Goal: Task Accomplishment & Management: Complete application form

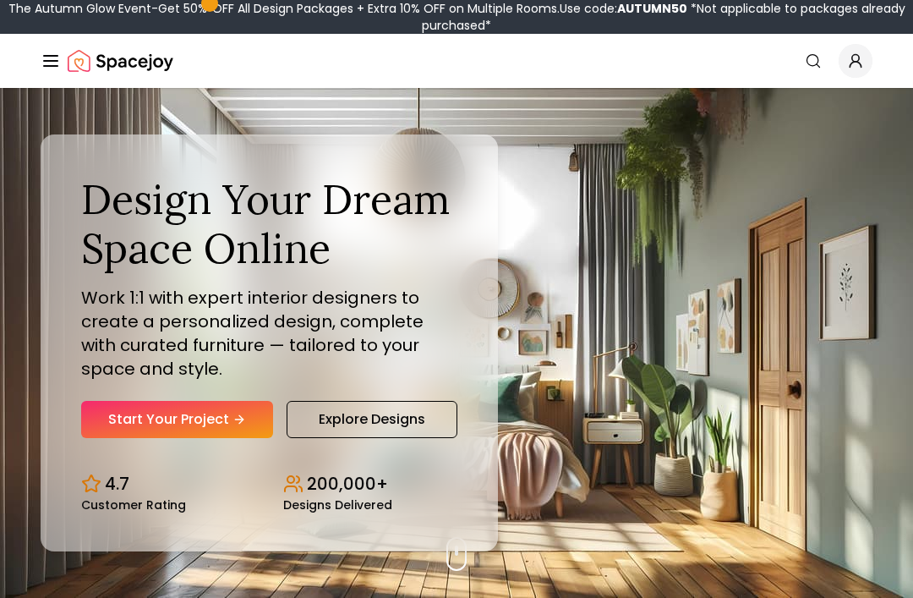
click at [178, 438] on link "Start Your Project" at bounding box center [177, 419] width 192 height 37
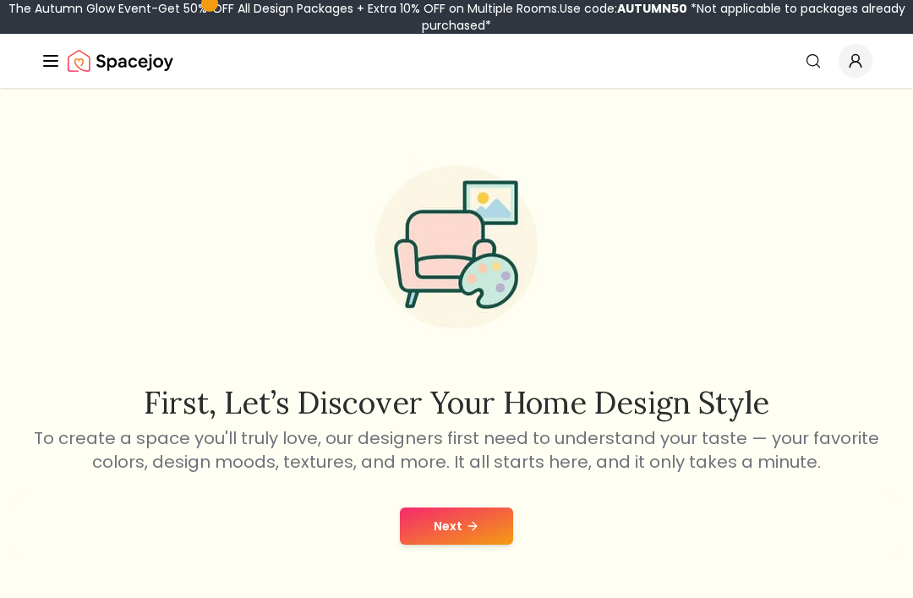
click at [452, 528] on button "Next" at bounding box center [456, 525] width 113 height 37
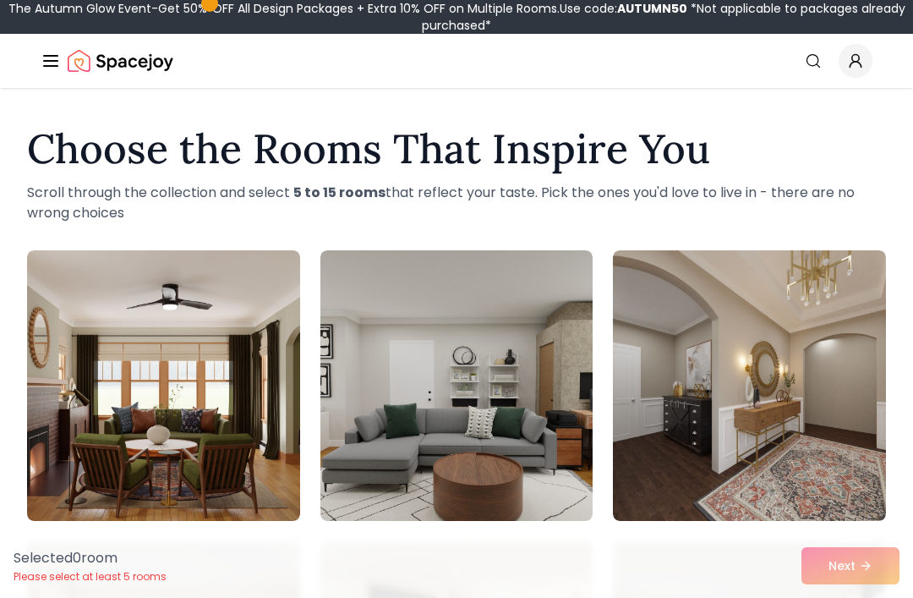
click at [529, 373] on img at bounding box center [457, 385] width 273 height 271
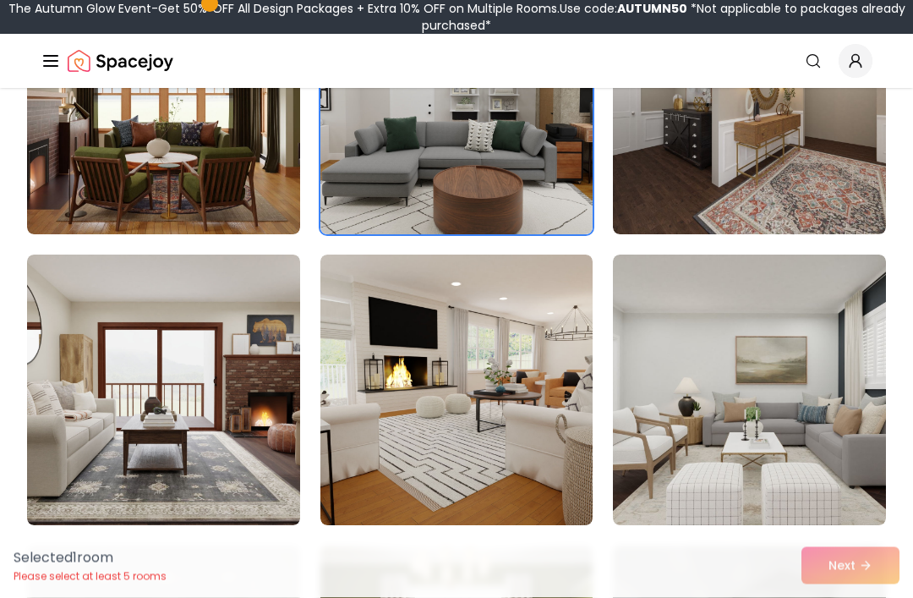
scroll to position [287, 0]
click at [495, 490] on img at bounding box center [457, 390] width 273 height 271
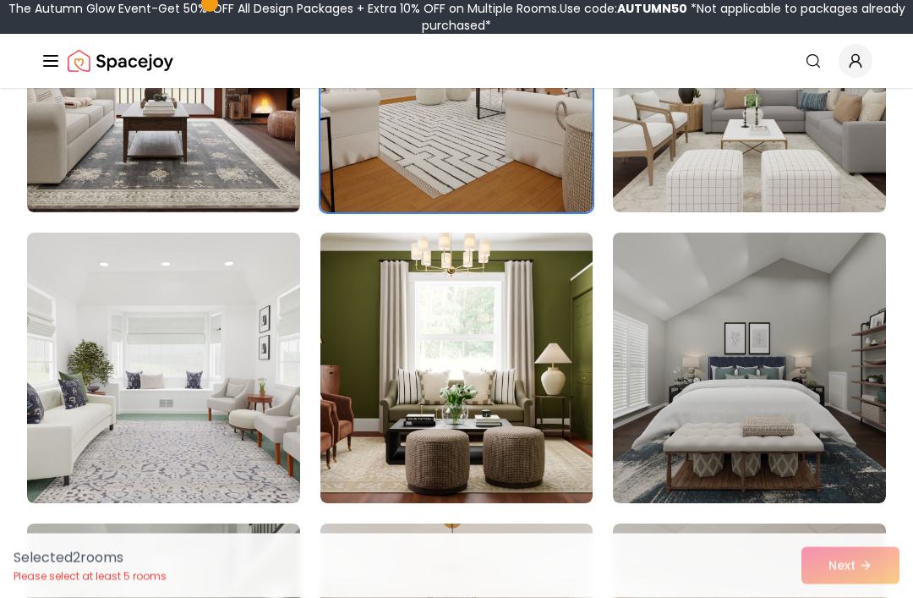
scroll to position [605, 0]
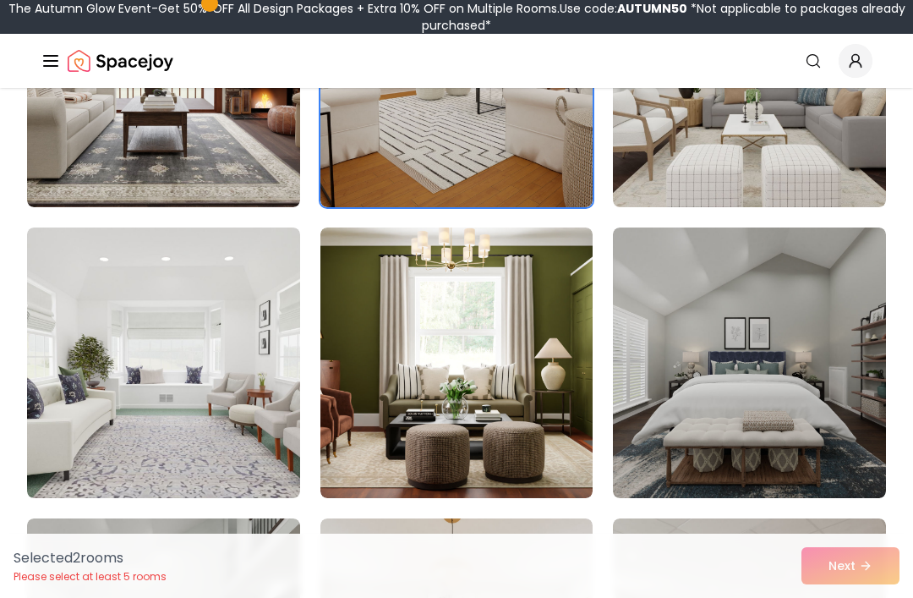
click at [162, 397] on img at bounding box center [163, 363] width 273 height 271
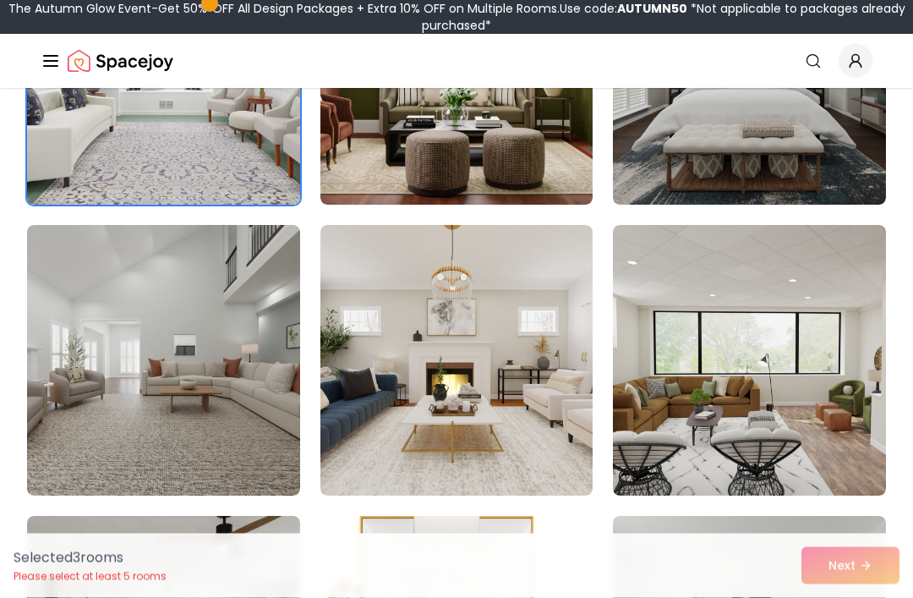
scroll to position [898, 0]
click at [250, 473] on img at bounding box center [163, 360] width 273 height 271
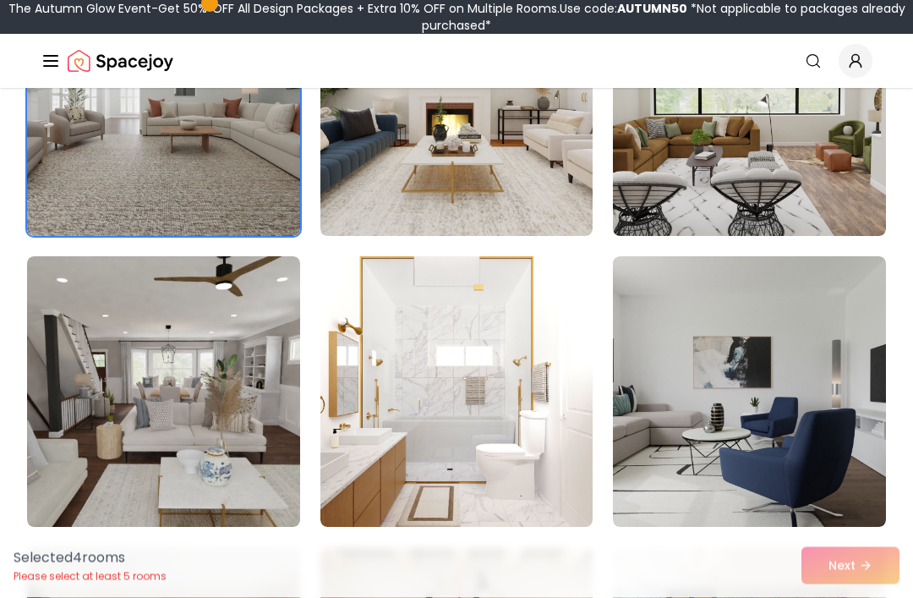
scroll to position [1158, 0]
click at [544, 436] on img at bounding box center [457, 391] width 273 height 271
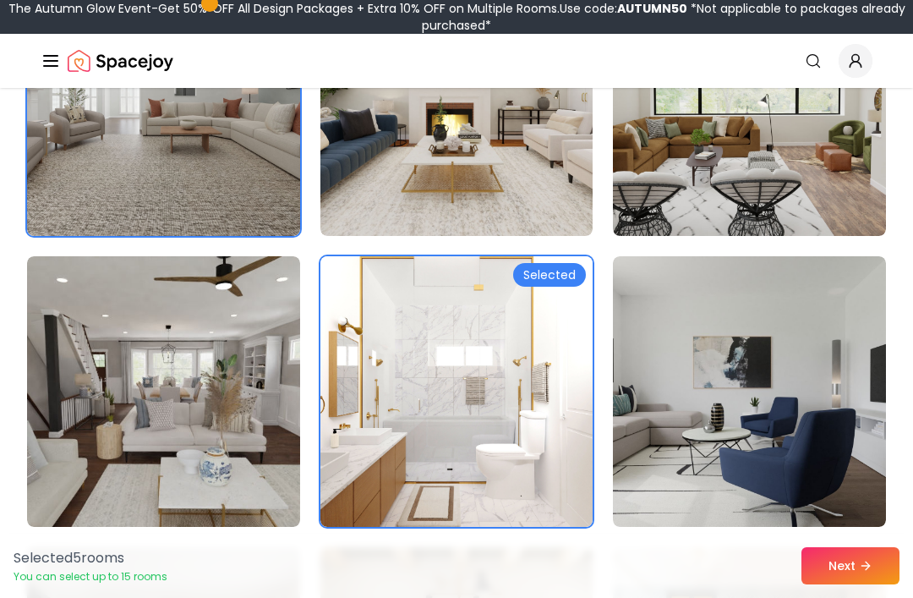
click at [745, 458] on img at bounding box center [749, 391] width 273 height 271
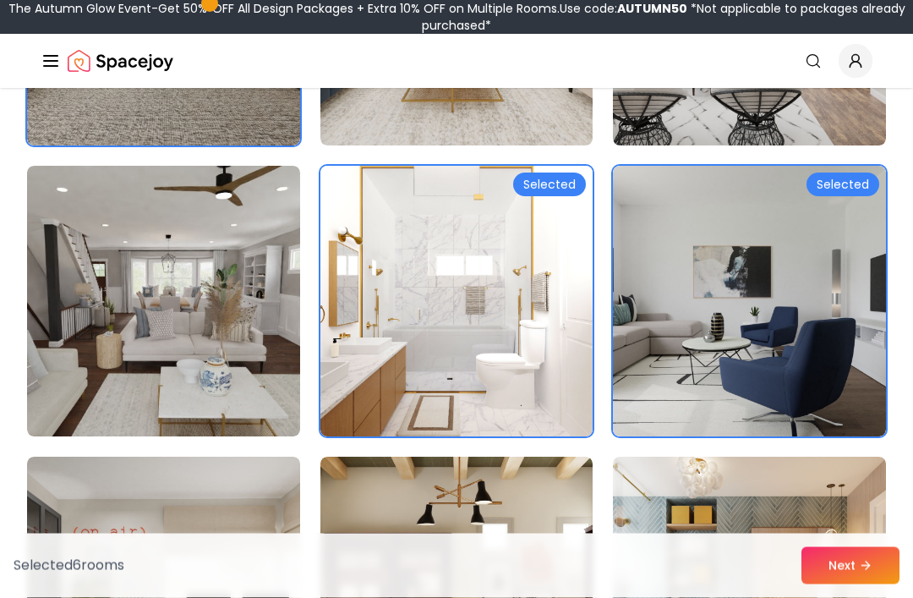
scroll to position [1250, 0]
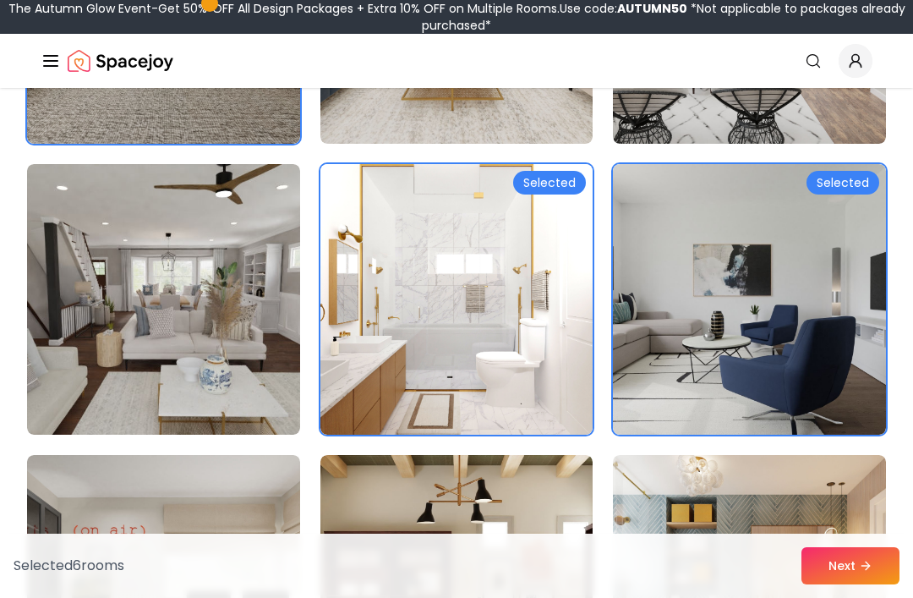
click at [785, 350] on img at bounding box center [749, 299] width 273 height 271
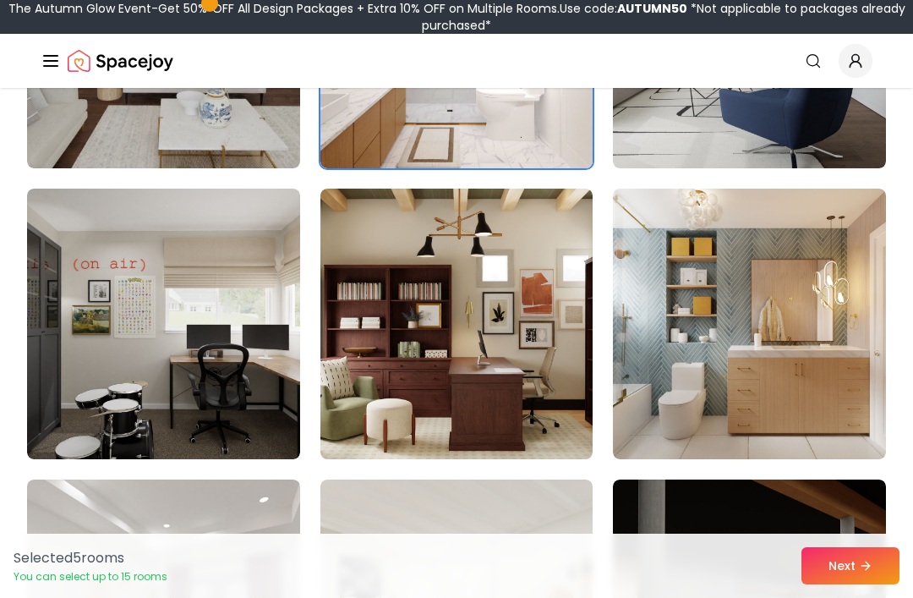
scroll to position [1538, 0]
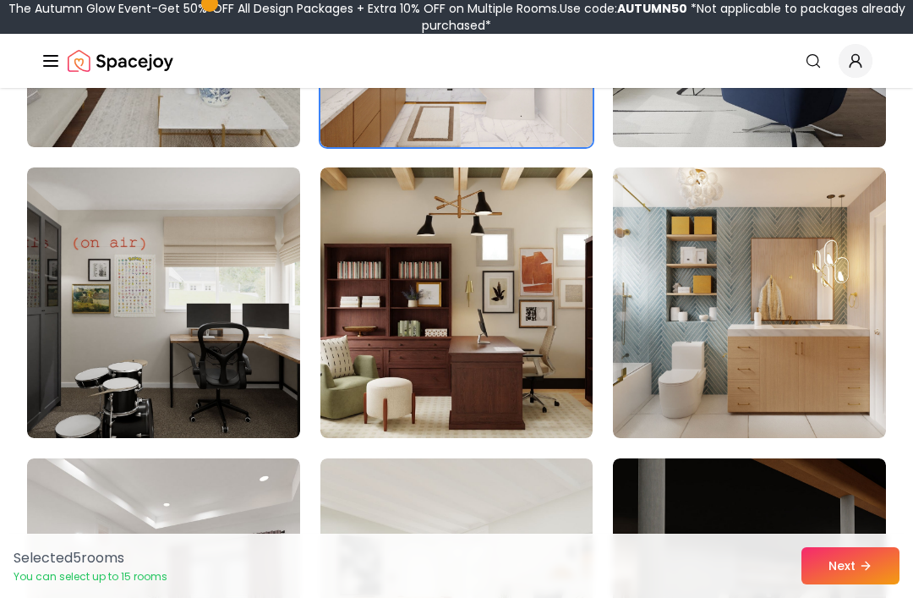
click at [132, 352] on img at bounding box center [163, 302] width 273 height 271
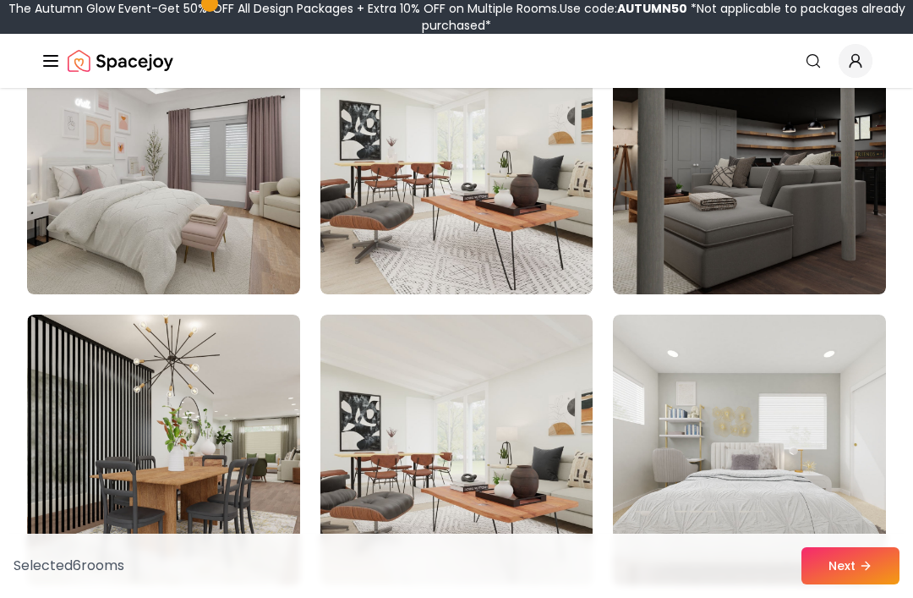
scroll to position [1908, 0]
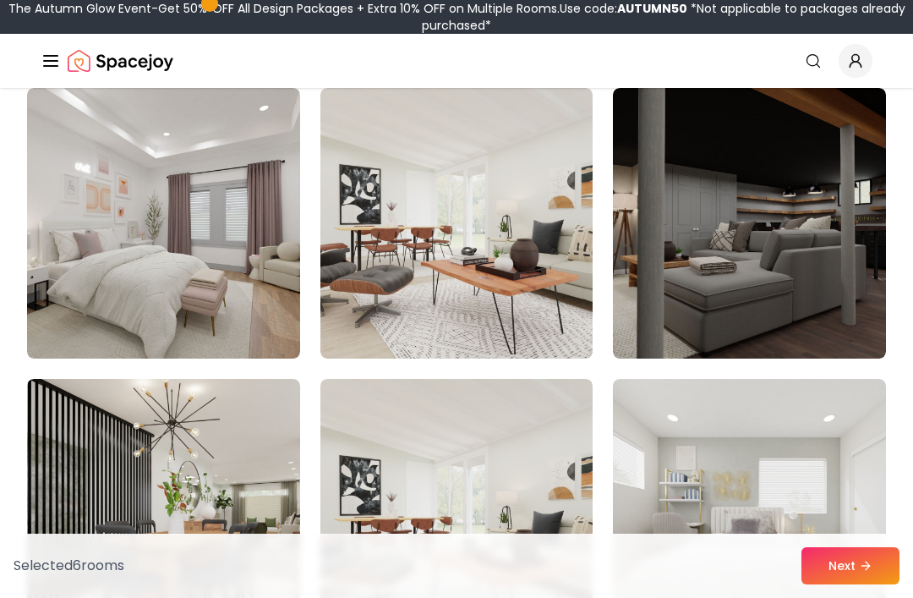
click at [699, 318] on img at bounding box center [749, 223] width 273 height 271
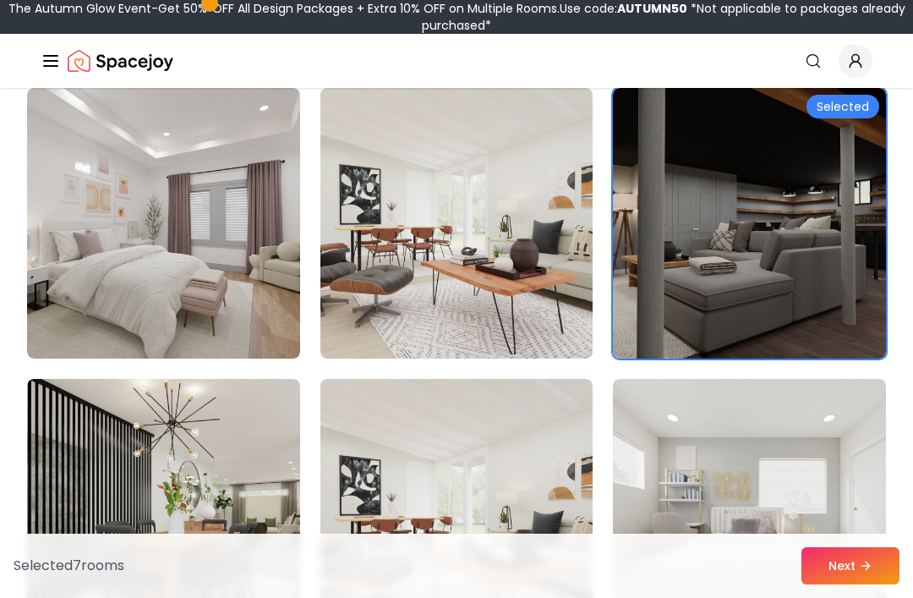
click at [829, 584] on button "Next" at bounding box center [851, 565] width 98 height 37
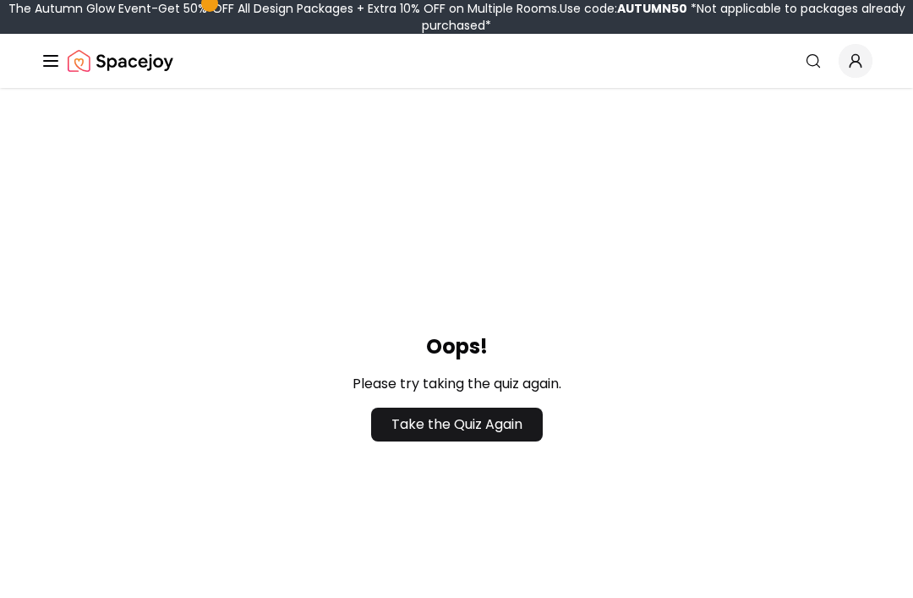
click at [419, 425] on link "Take the Quiz Again" at bounding box center [457, 425] width 172 height 34
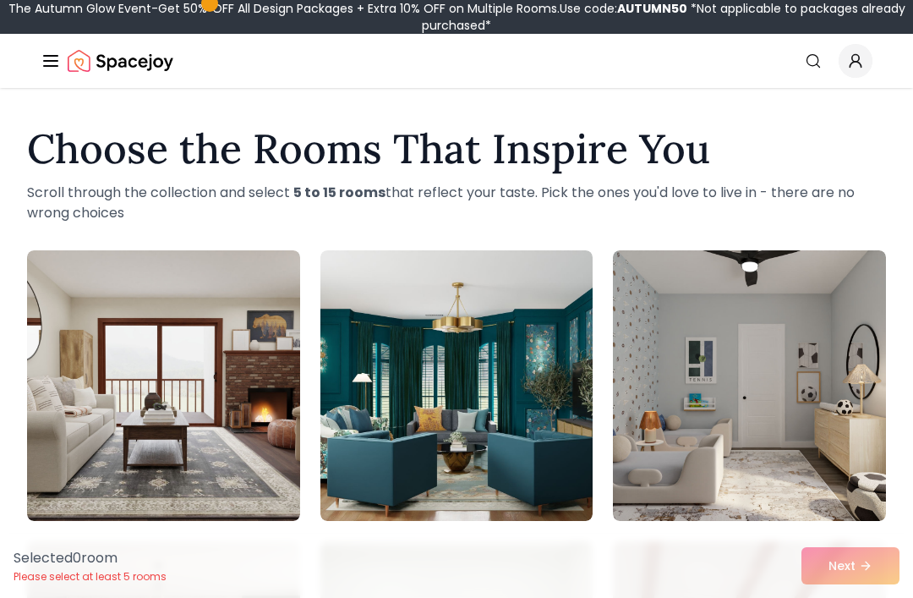
click at [415, 425] on img at bounding box center [457, 385] width 273 height 271
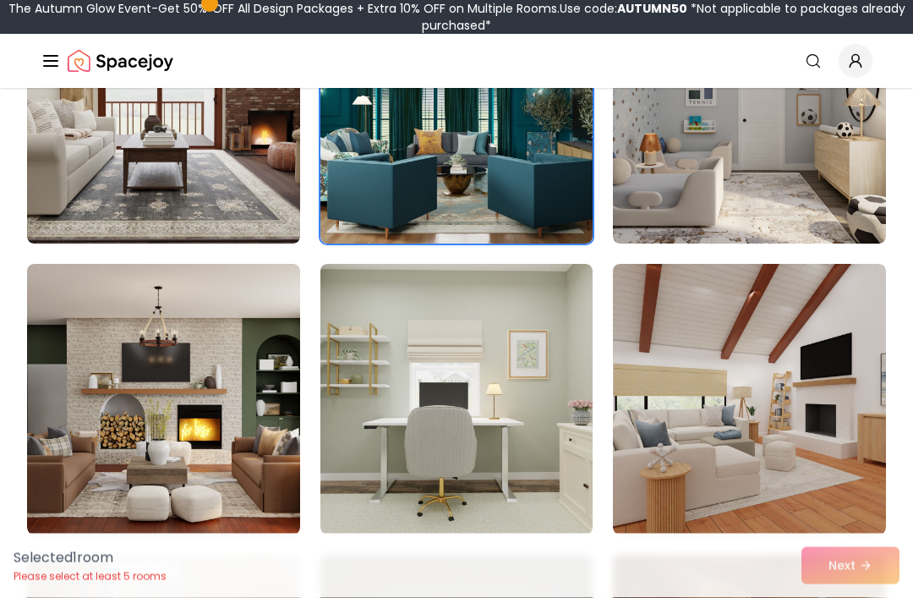
scroll to position [288, 0]
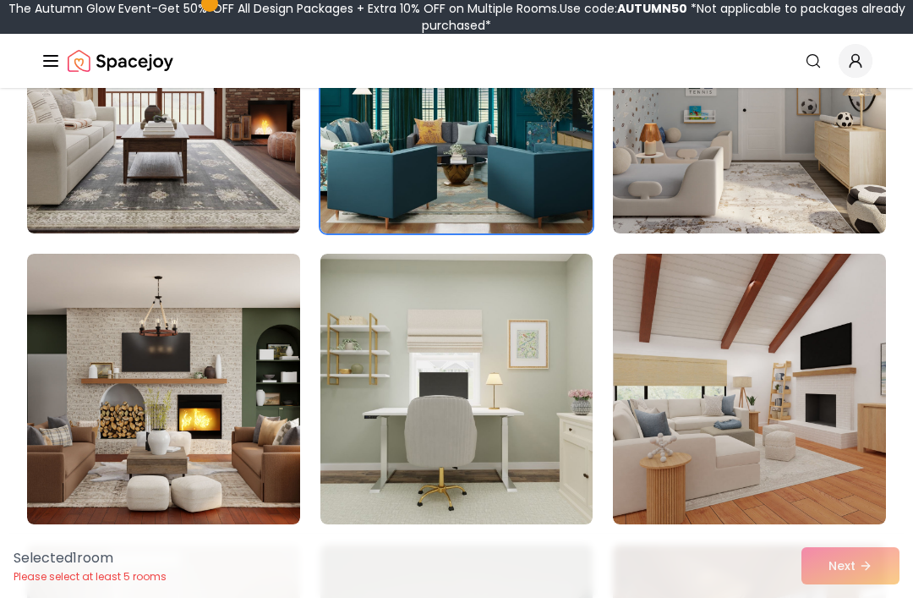
click at [231, 410] on img at bounding box center [163, 389] width 273 height 271
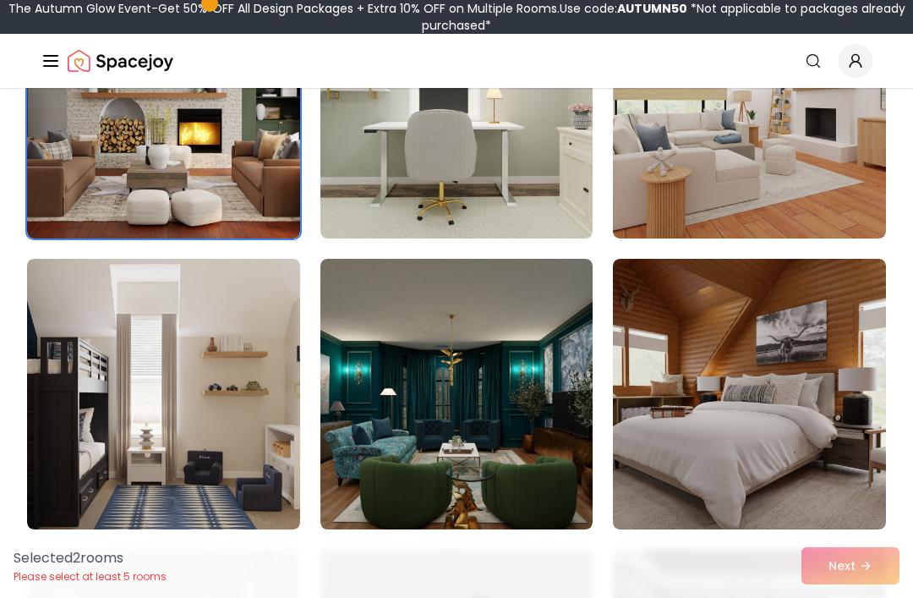
click at [531, 442] on img at bounding box center [457, 394] width 273 height 271
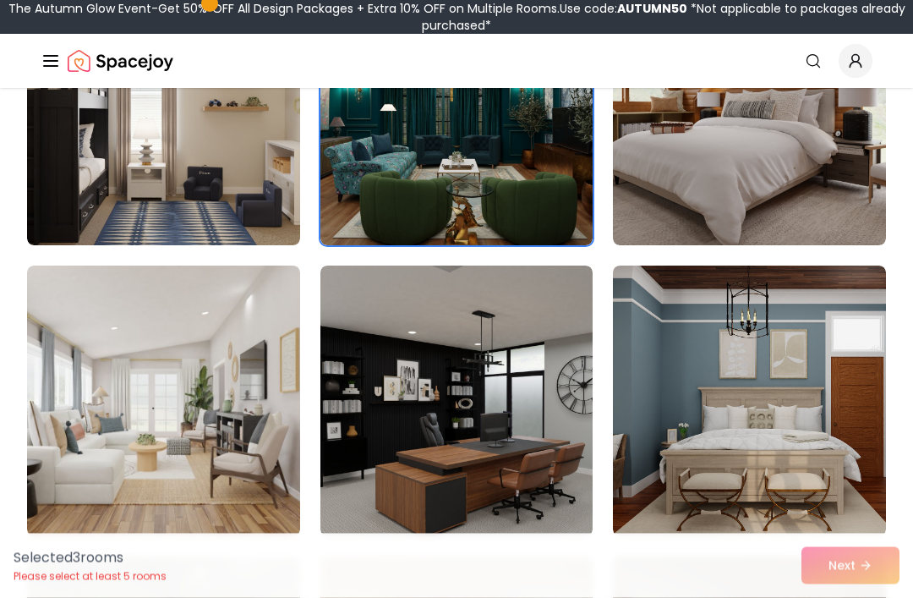
scroll to position [858, 0]
click at [762, 358] on img at bounding box center [749, 401] width 273 height 271
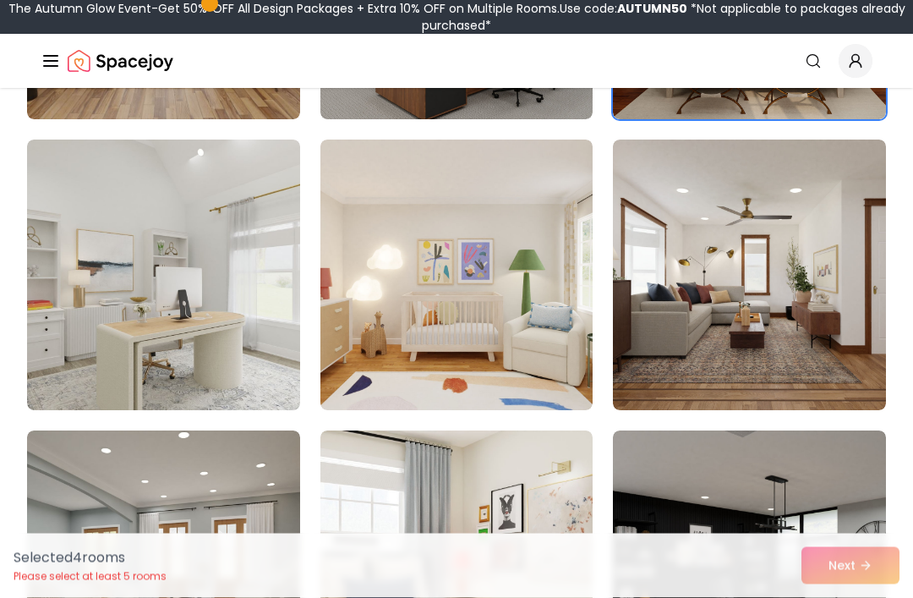
scroll to position [1285, 0]
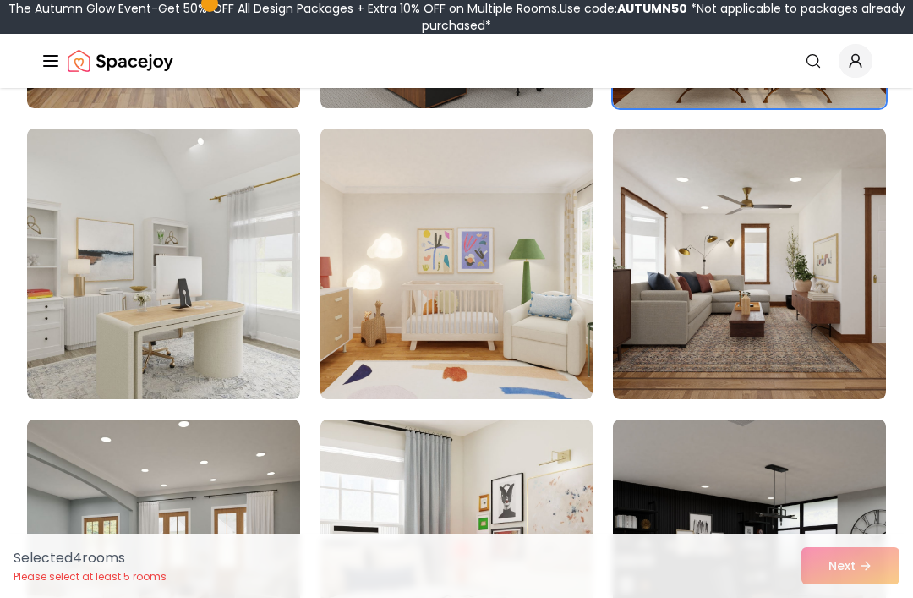
click at [239, 355] on img at bounding box center [163, 264] width 273 height 271
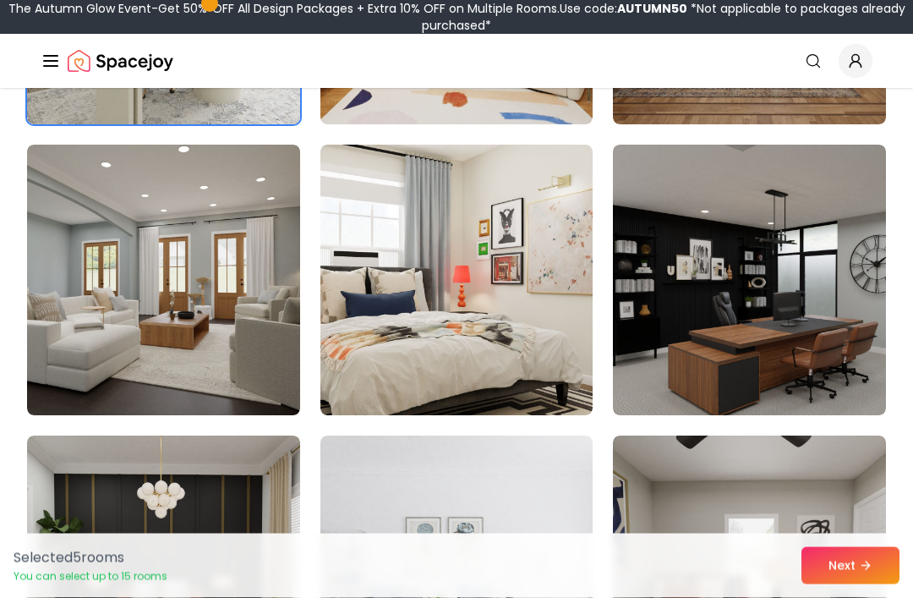
scroll to position [1560, 0]
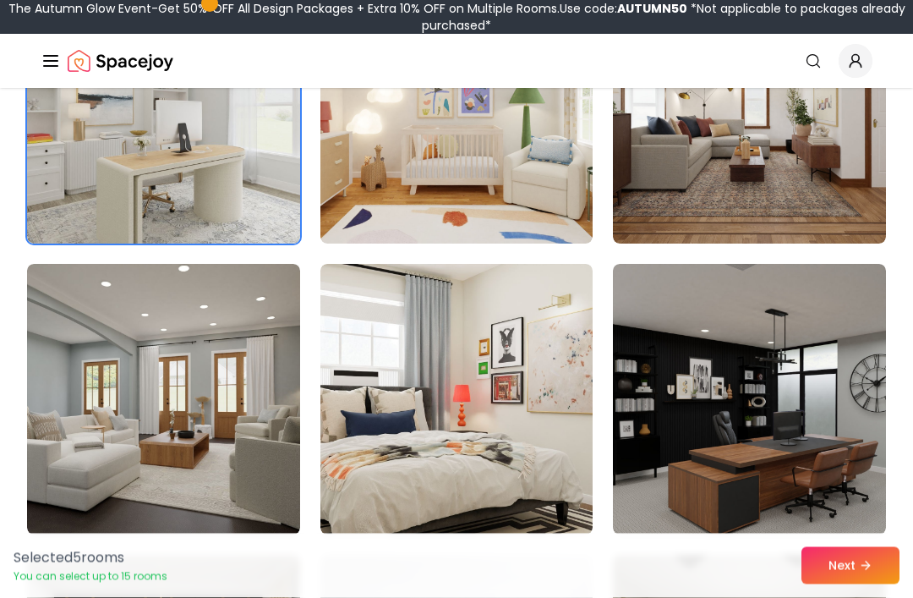
click at [713, 390] on img at bounding box center [749, 400] width 273 height 271
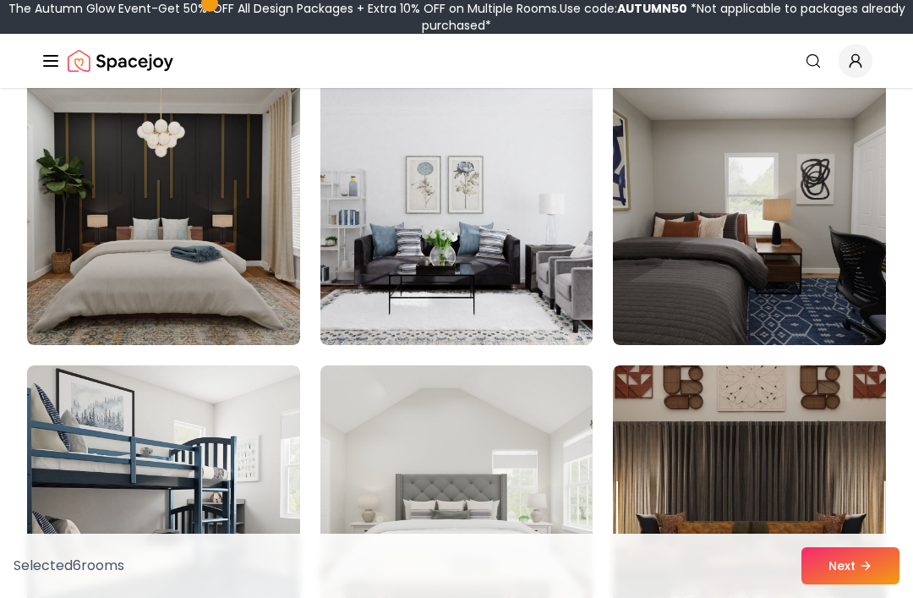
click at [725, 454] on img at bounding box center [749, 500] width 273 height 271
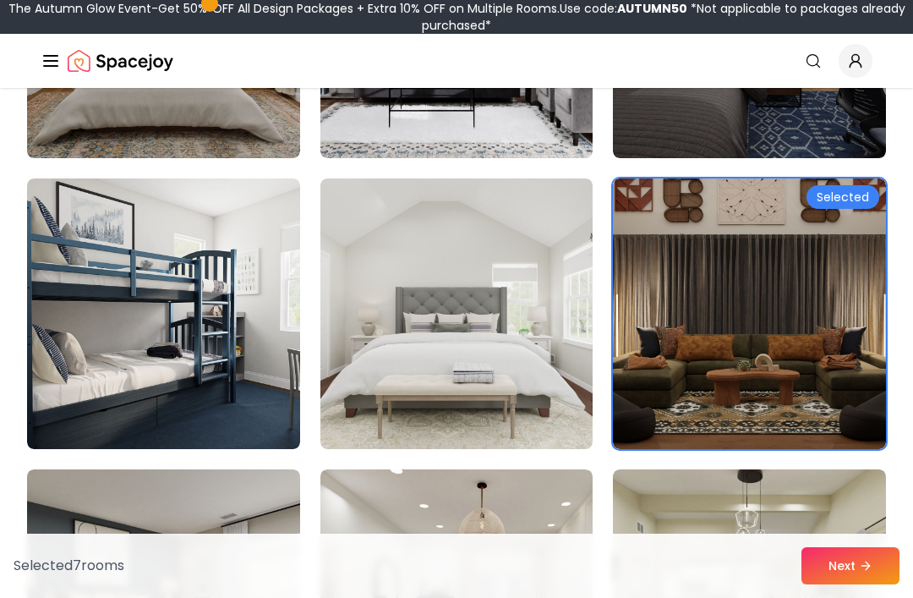
click at [171, 327] on img at bounding box center [163, 313] width 273 height 271
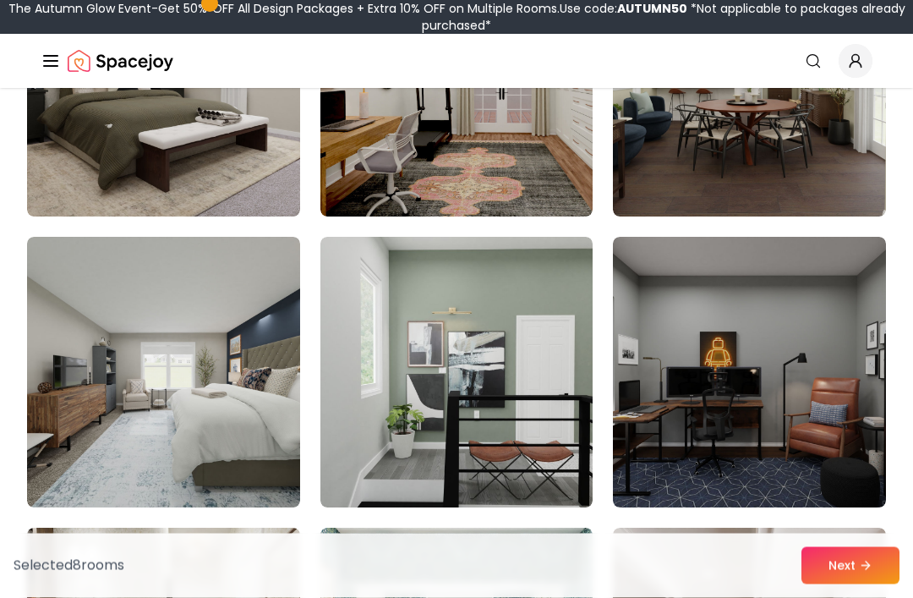
scroll to position [2634, 0]
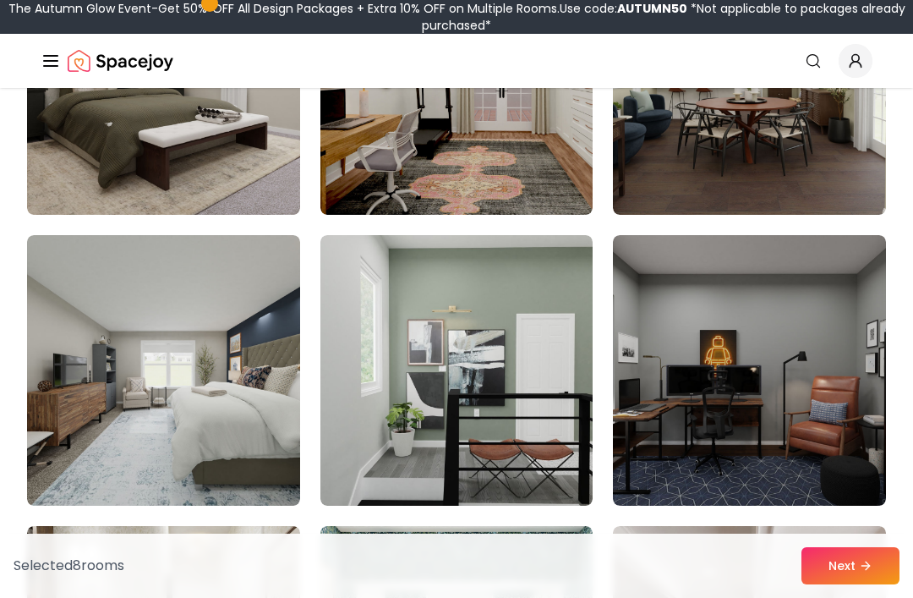
click at [152, 389] on img at bounding box center [163, 370] width 273 height 271
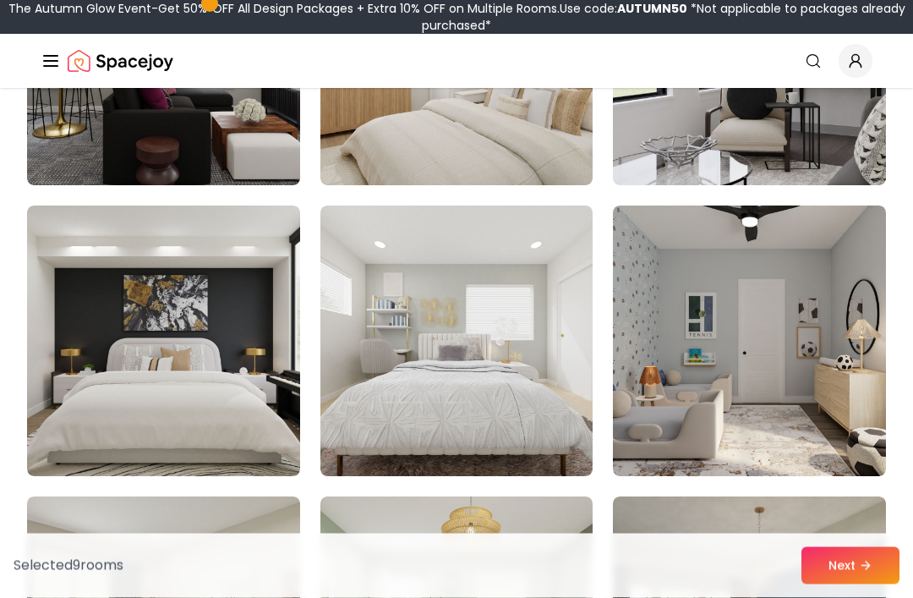
scroll to position [4118, 0]
click at [163, 438] on img at bounding box center [163, 341] width 273 height 271
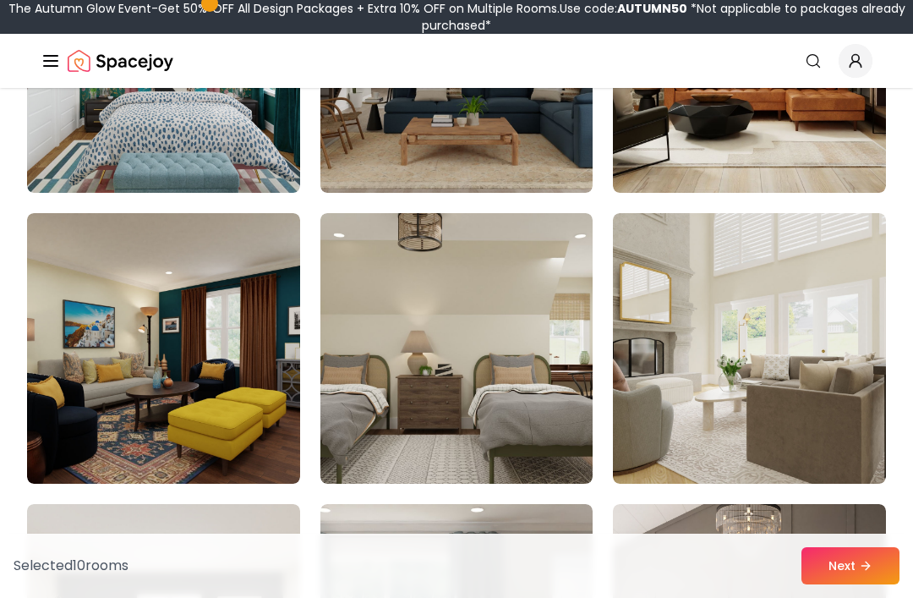
click at [122, 385] on img at bounding box center [163, 348] width 273 height 271
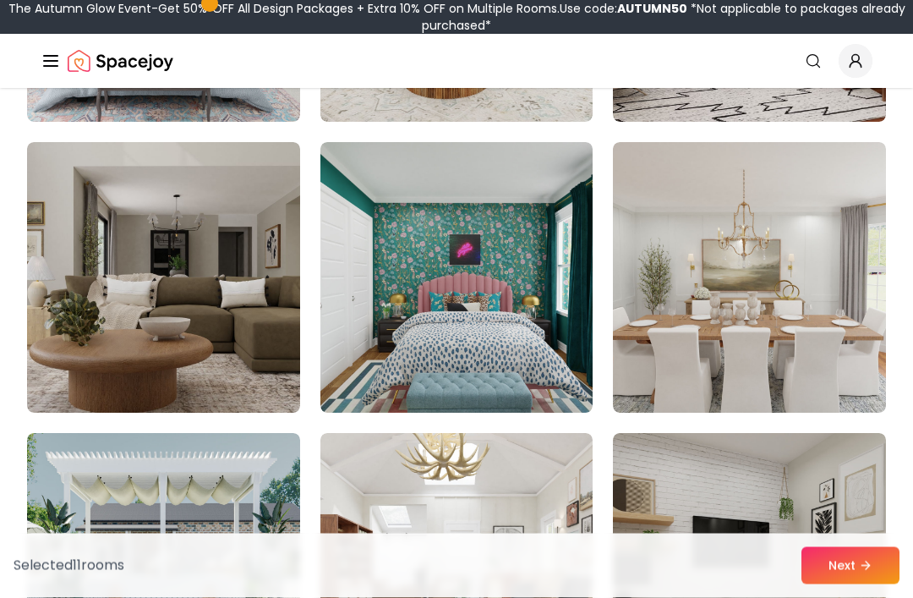
scroll to position [5958, 0]
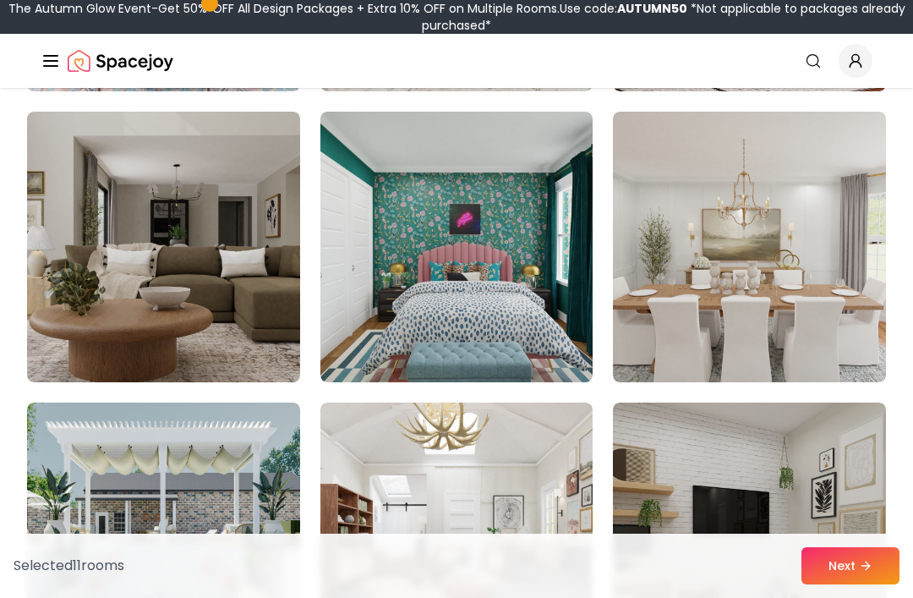
click at [120, 319] on img at bounding box center [163, 247] width 273 height 271
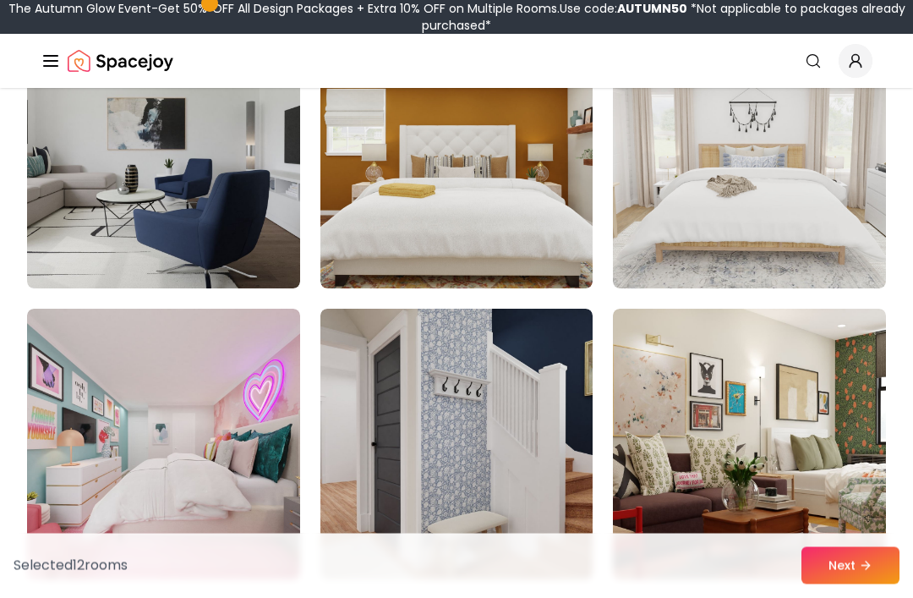
scroll to position [6925, 0]
click at [498, 489] on img at bounding box center [457, 444] width 273 height 271
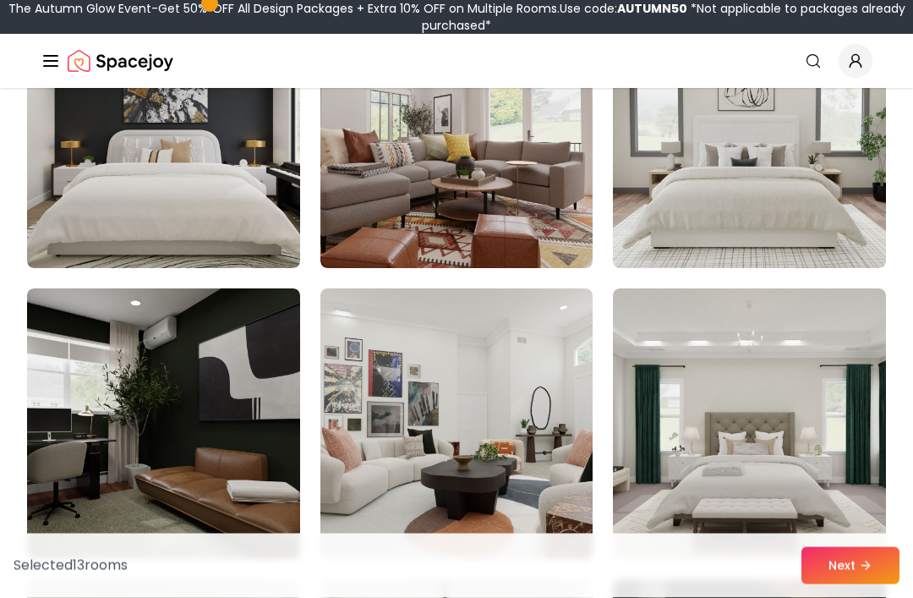
scroll to position [7527, 0]
click at [763, 255] on img at bounding box center [749, 132] width 273 height 271
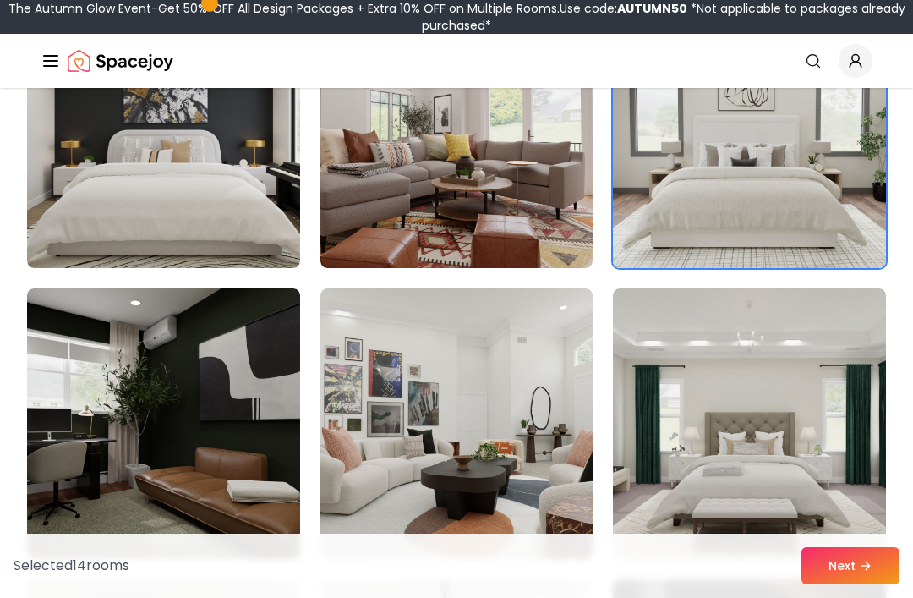
click at [146, 412] on img at bounding box center [163, 423] width 273 height 271
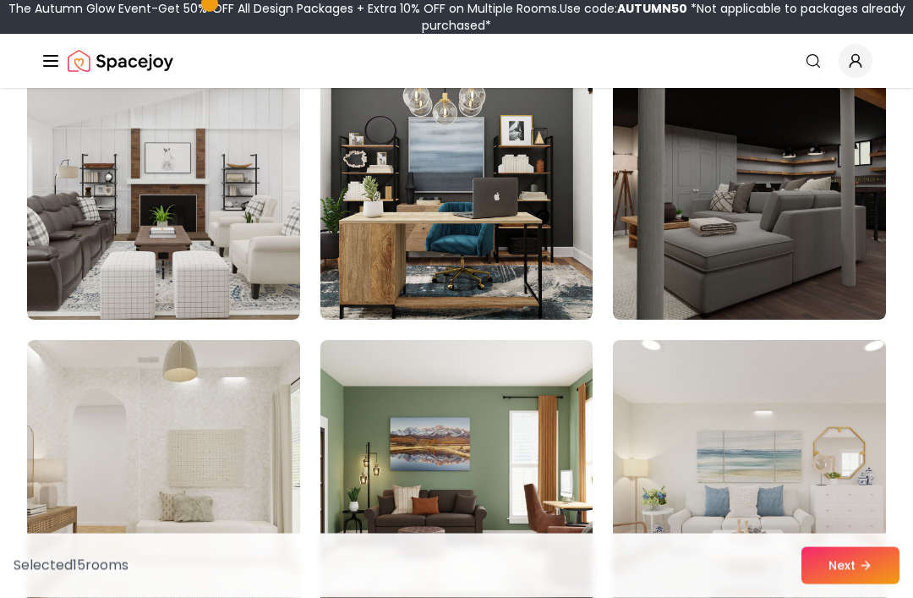
scroll to position [8057, 0]
click at [366, 250] on img at bounding box center [457, 184] width 273 height 271
click at [364, 266] on img at bounding box center [457, 184] width 273 height 271
click at [373, 226] on img at bounding box center [457, 184] width 273 height 271
click at [395, 261] on img at bounding box center [457, 184] width 273 height 271
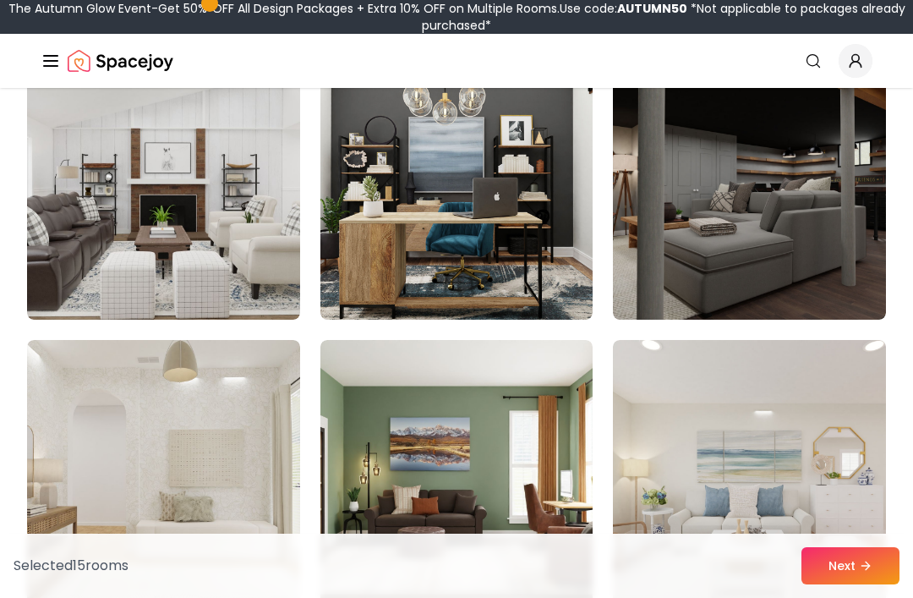
click at [394, 277] on img at bounding box center [457, 184] width 273 height 271
click at [358, 253] on img at bounding box center [457, 184] width 273 height 271
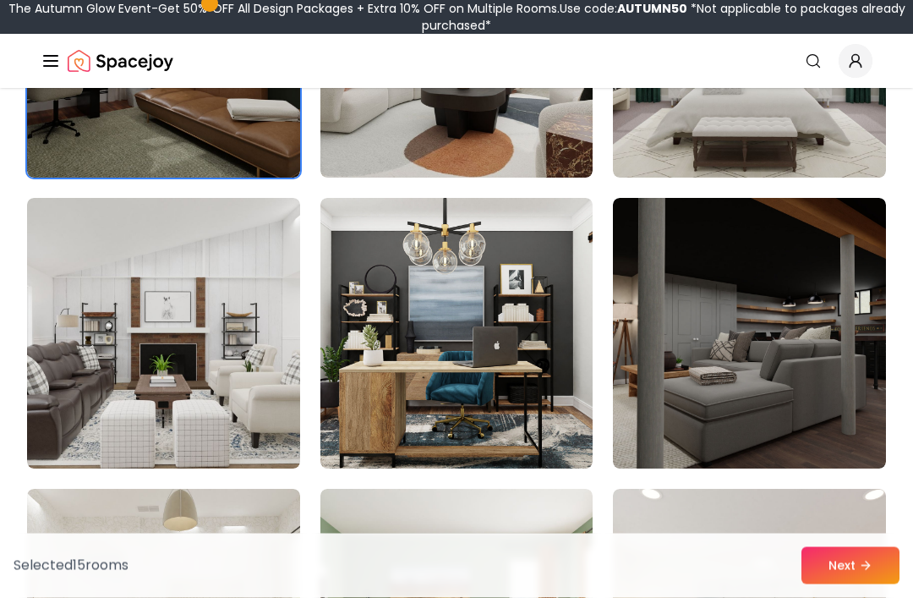
scroll to position [7890, 0]
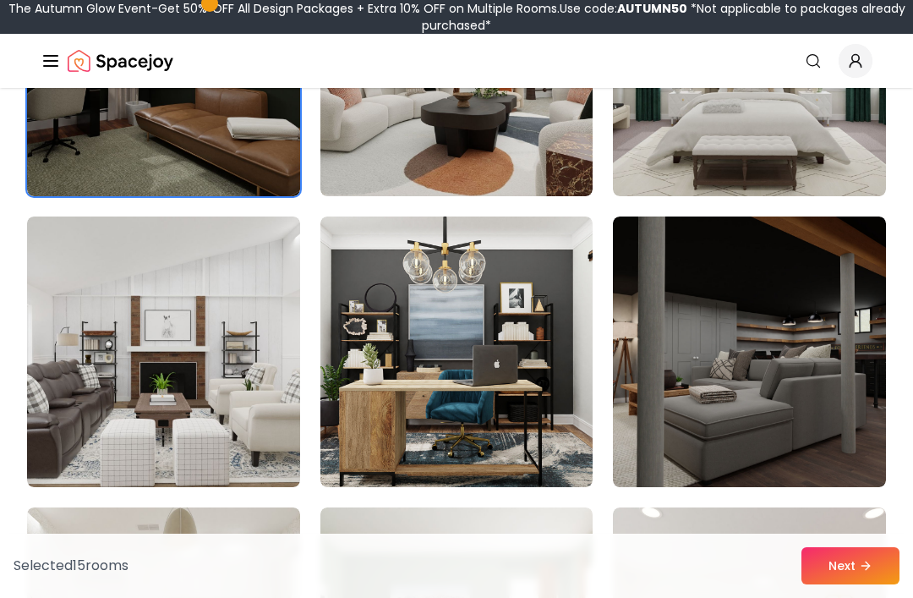
click at [399, 376] on img at bounding box center [457, 352] width 273 height 271
click at [804, 584] on button "Next" at bounding box center [851, 565] width 98 height 37
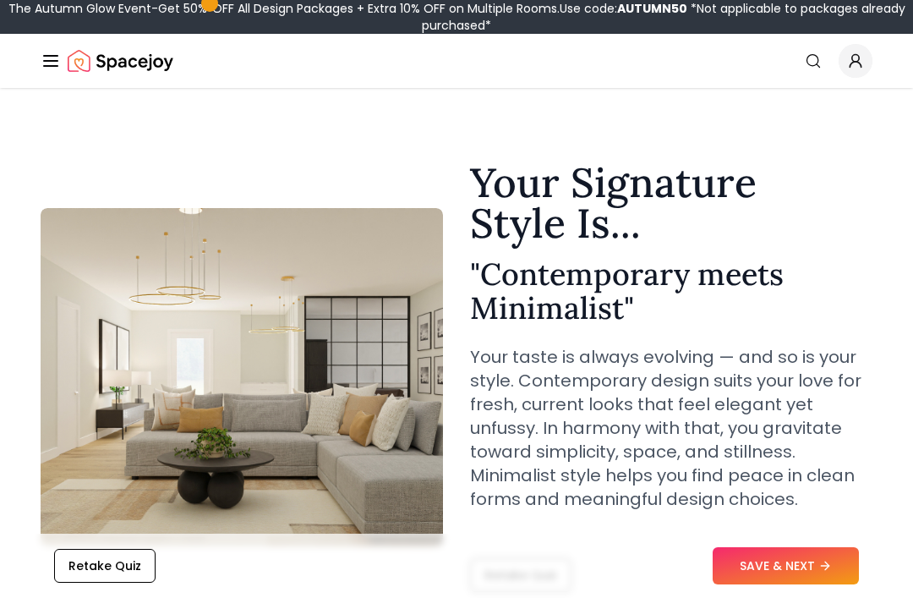
click at [772, 551] on button "SAVE & NEXT" at bounding box center [786, 565] width 146 height 37
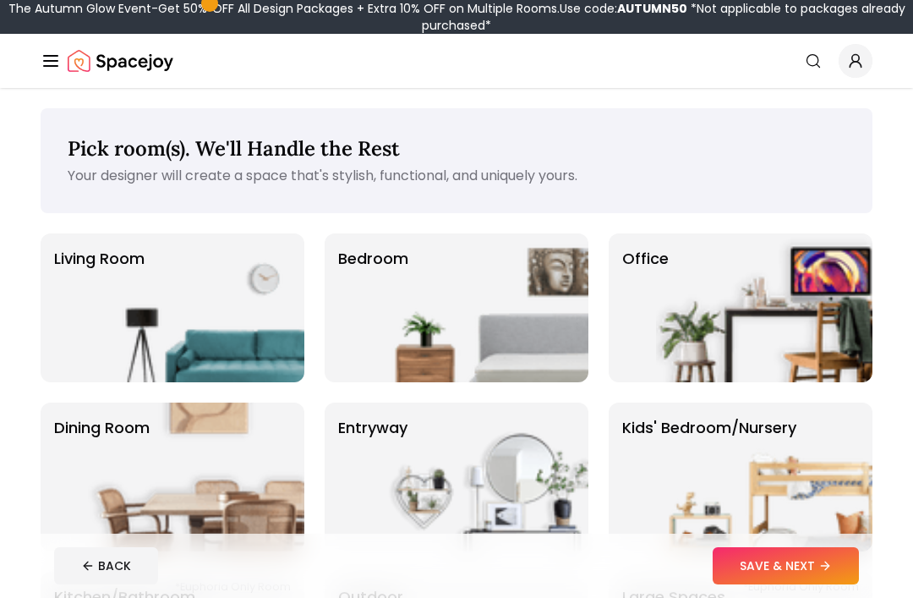
click at [89, 301] on img at bounding box center [196, 307] width 217 height 149
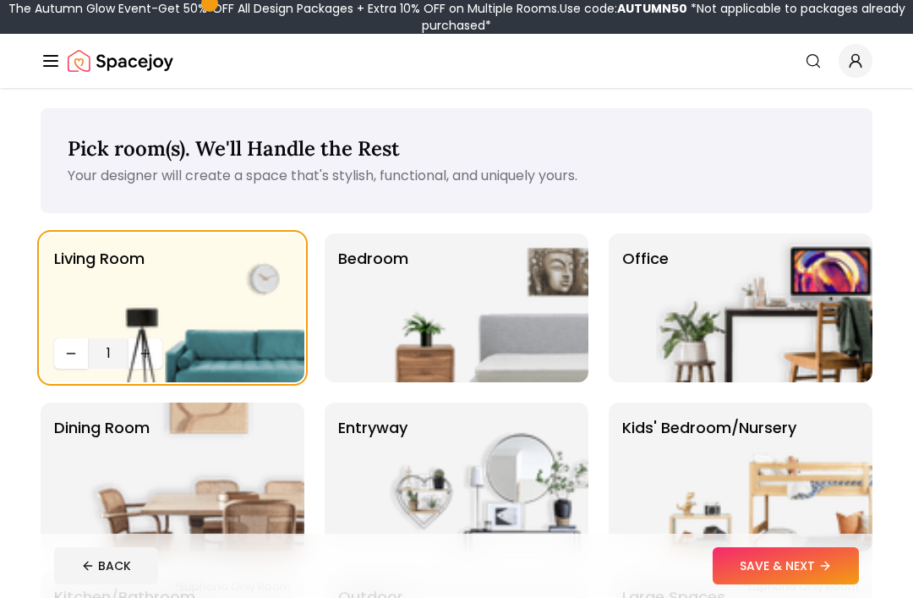
click at [753, 582] on button "SAVE & NEXT" at bounding box center [786, 565] width 146 height 37
